Goal: Complete application form: Complete application form

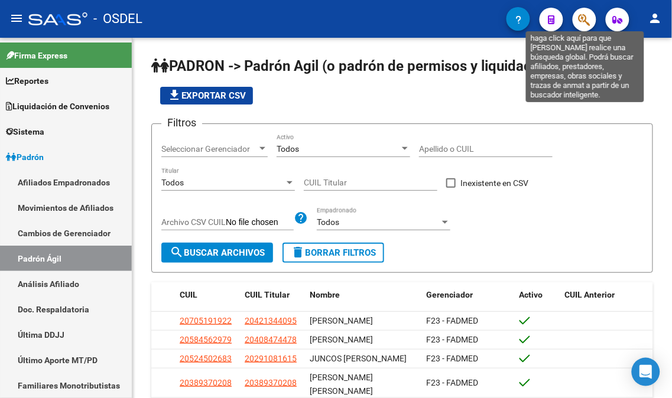
click at [583, 20] on icon "button" at bounding box center [585, 20] width 12 height 14
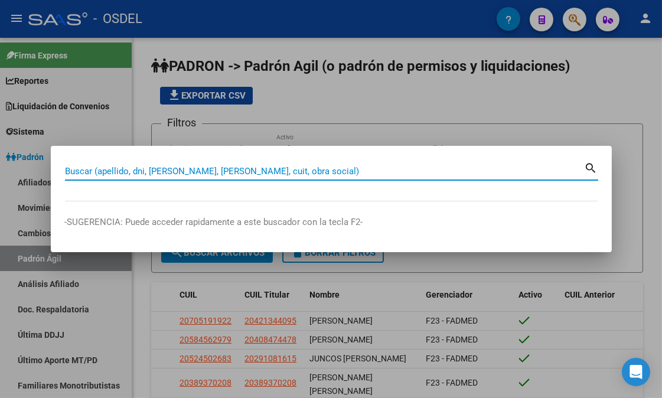
paste input "27332237409"
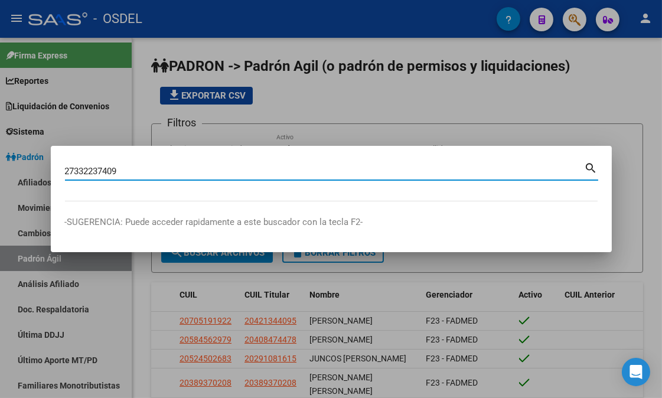
type input "27332237409"
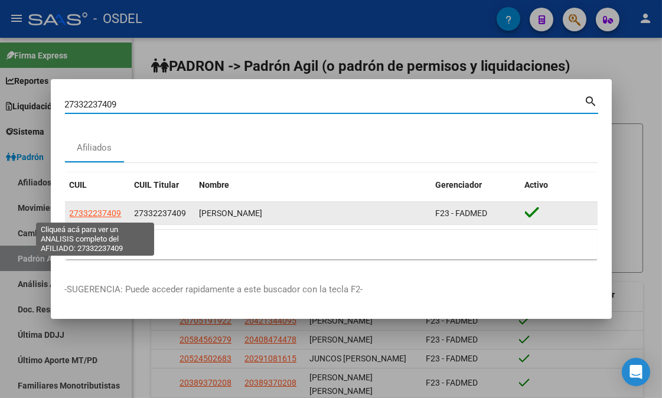
click at [103, 210] on span "27332237409" at bounding box center [96, 213] width 52 height 9
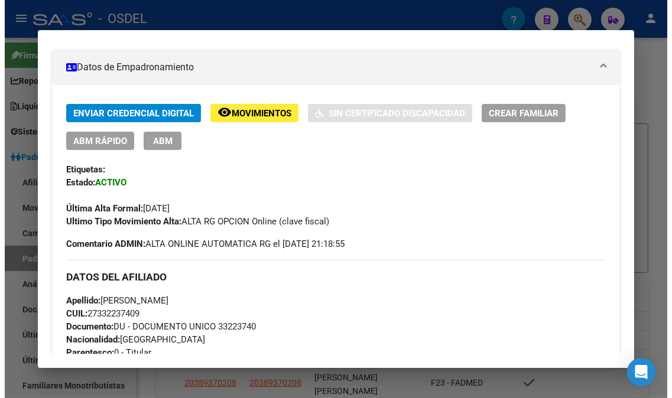
scroll to position [262, 0]
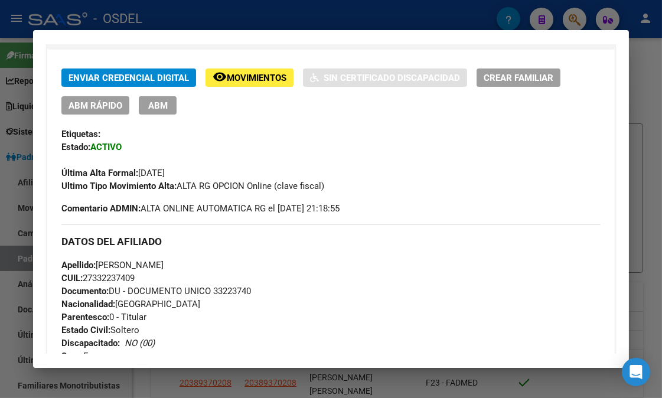
click at [154, 102] on span "ABM" at bounding box center [158, 105] width 20 height 11
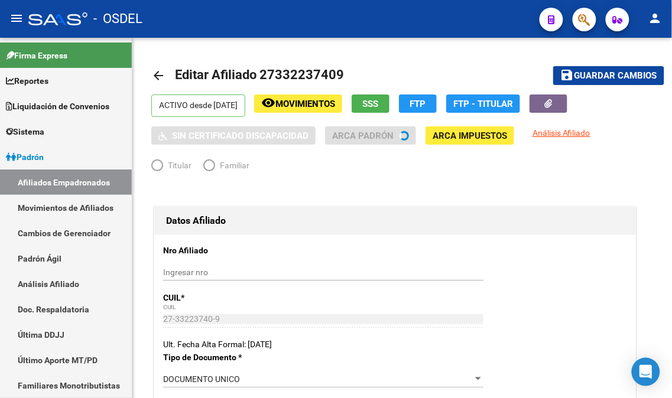
radio input "true"
type input "30-66343648-8"
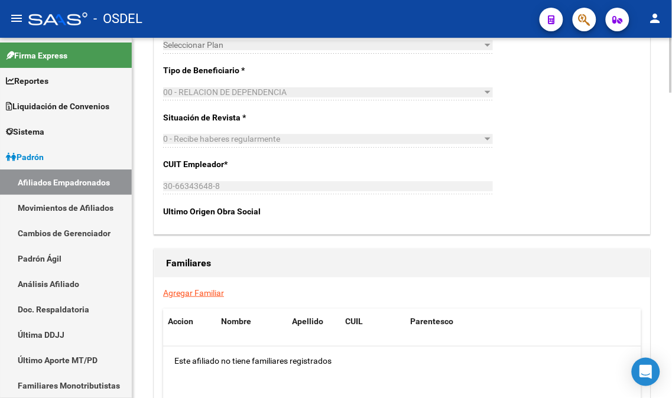
scroll to position [1999, 0]
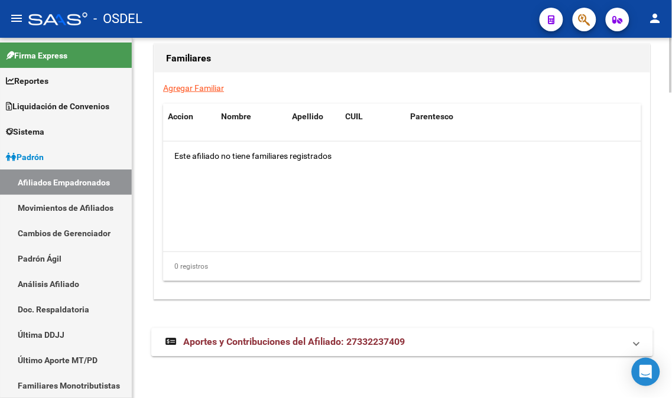
click at [196, 85] on link "Agregar Familiar" at bounding box center [193, 87] width 61 height 9
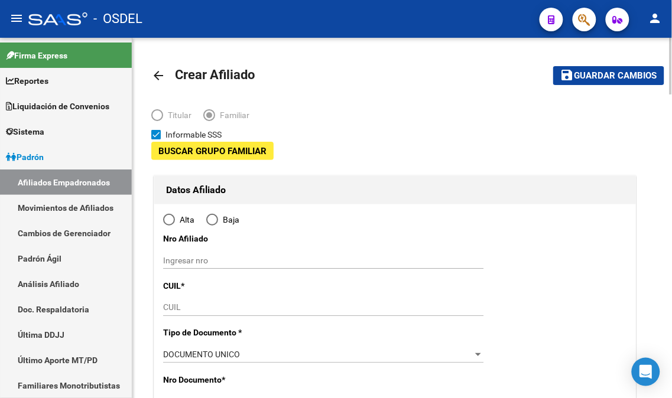
type input "30-66343648-8"
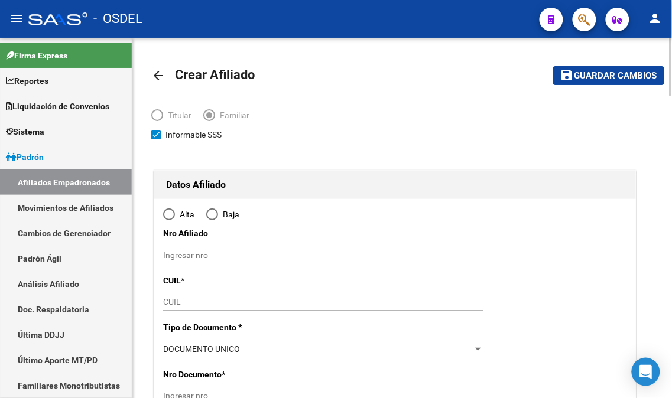
type input "PILAR"
type input "1629"
type input "PASTEUR"
type input "1346"
radio input "true"
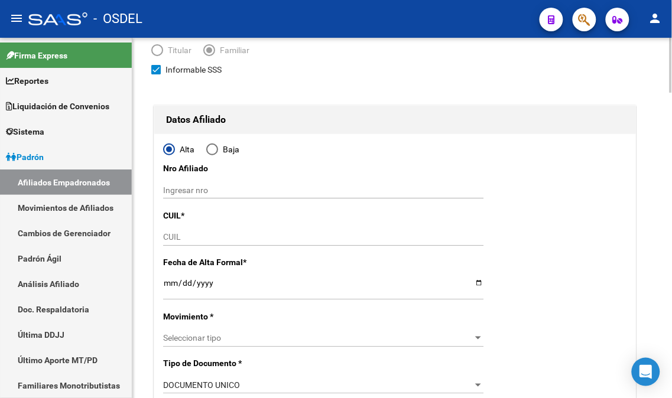
scroll to position [66, 0]
type input "30-66343648-8"
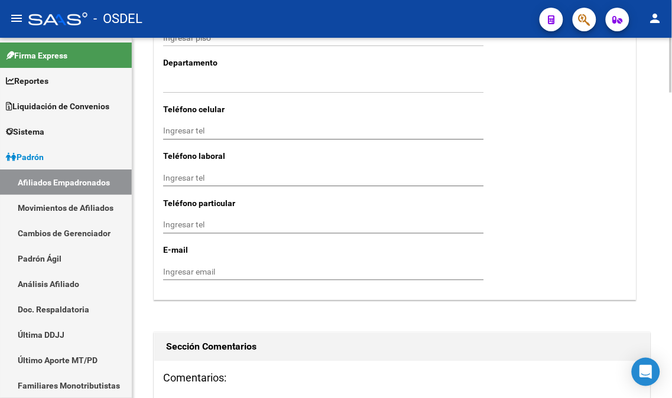
scroll to position [1247, 0]
